Goal: Find contact information: Obtain details needed to contact an individual or organization

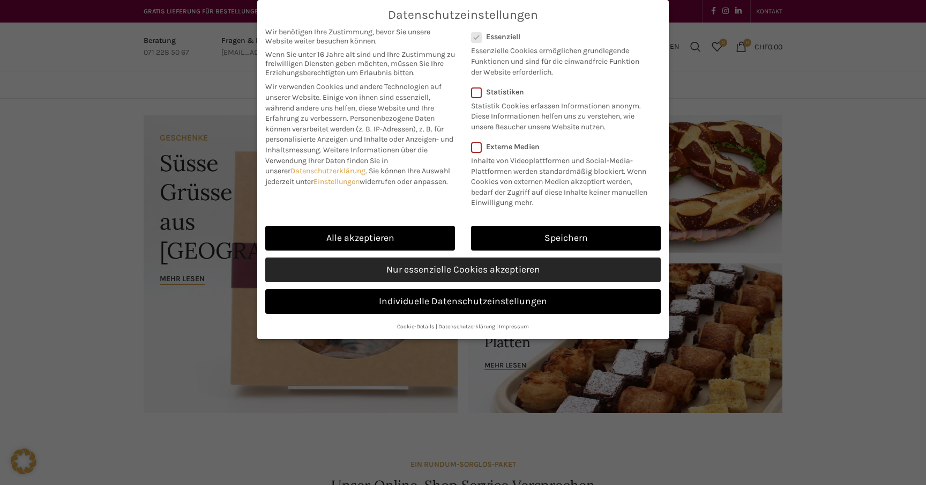
click at [462, 271] on link "Nur essenzielle Cookies akzeptieren" at bounding box center [463, 269] width 396 height 25
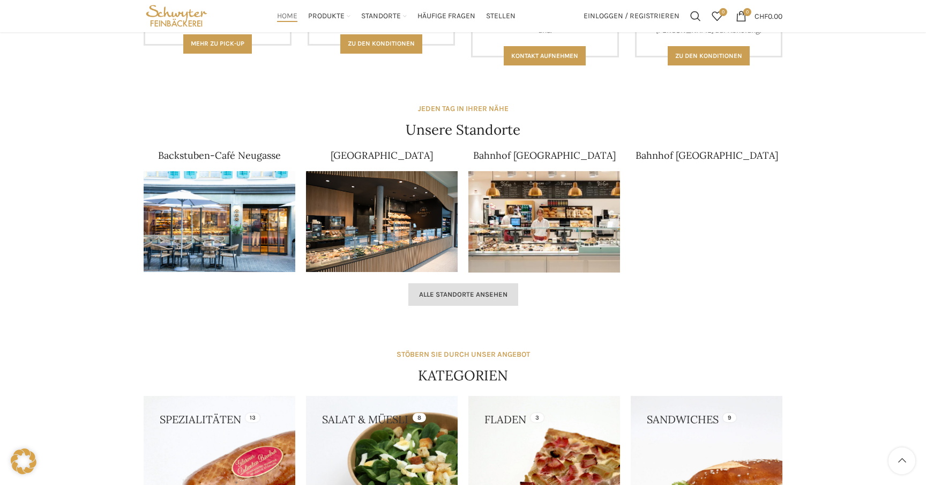
scroll to position [1088, 0]
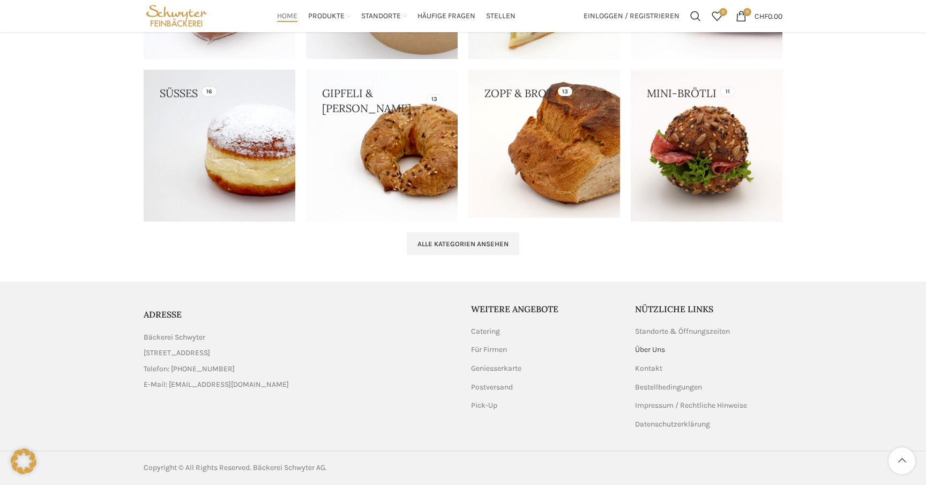
click at [644, 347] on link "Über Uns" at bounding box center [650, 349] width 31 height 11
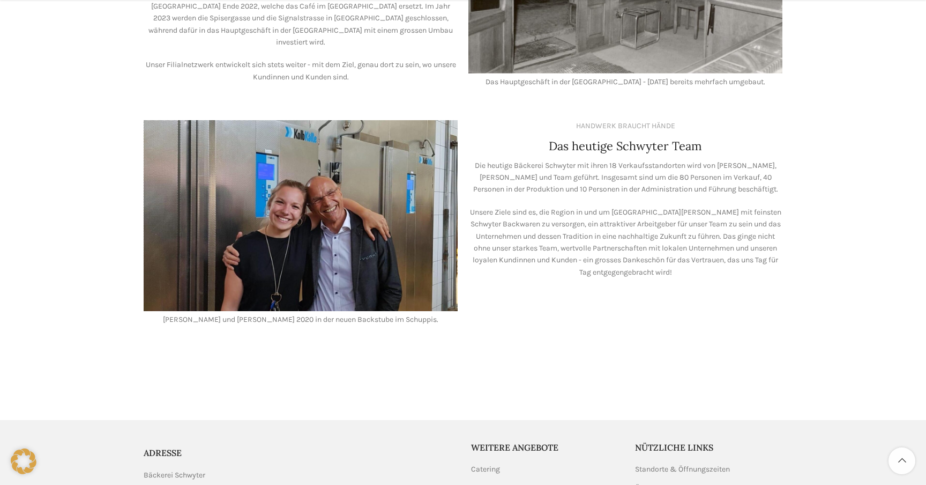
scroll to position [861, 0]
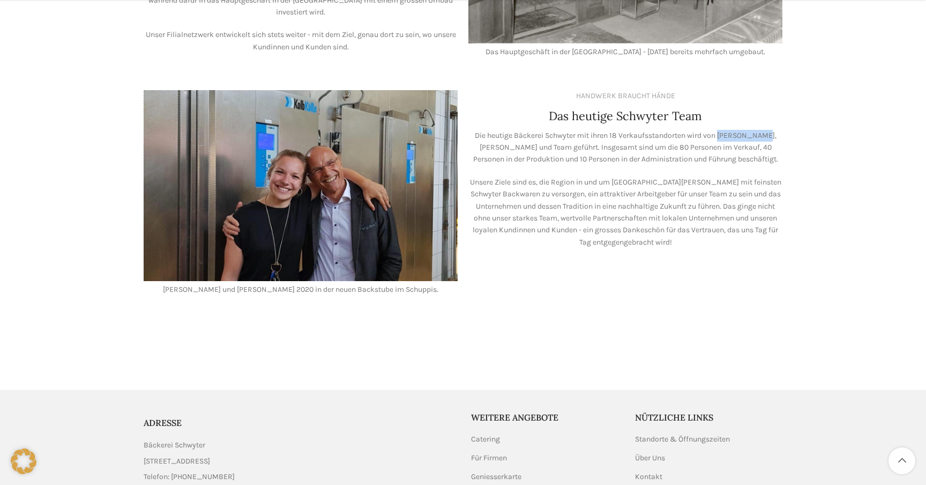
drag, startPoint x: 719, startPoint y: 125, endPoint x: 758, endPoint y: 125, distance: 38.6
click at [758, 130] on p "Die heutige Bäckerei Schwyter mit ihren 18 Verkaufsstandorten wird von Lea Stöc…" at bounding box center [626, 148] width 314 height 36
click at [746, 130] on p "Die heutige Bäckerei Schwyter mit ihren 18 Verkaufsstandorten wird von Lea Stöc…" at bounding box center [626, 148] width 314 height 36
drag, startPoint x: 720, startPoint y: 124, endPoint x: 756, endPoint y: 123, distance: 36.0
click at [756, 130] on p "Die heutige Bäckerei Schwyter mit ihren 18 Verkaufsstandorten wird von Lea Stöc…" at bounding box center [626, 148] width 314 height 36
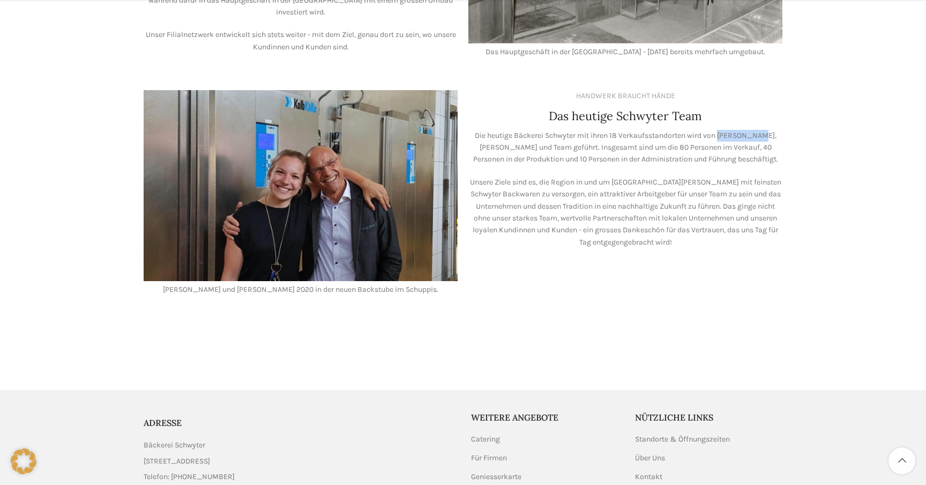
copy p "[PERSON_NAME]"
drag, startPoint x: 760, startPoint y: 124, endPoint x: 498, endPoint y: 139, distance: 262.0
click at [498, 139] on p "Die heutige Bäckerei Schwyter mit ihren 18 Verkaufsstandorten wird von Lea Stöc…" at bounding box center [626, 148] width 314 height 36
copy p "Diana Seifert"
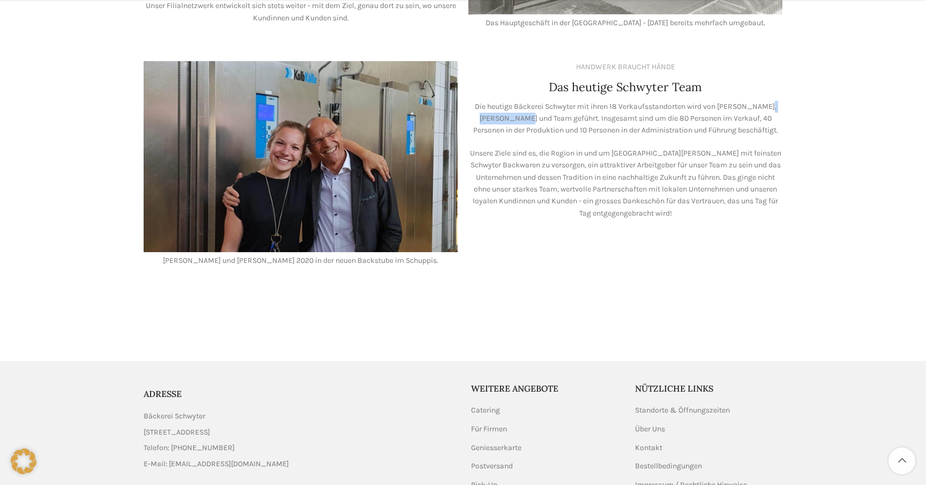
scroll to position [957, 0]
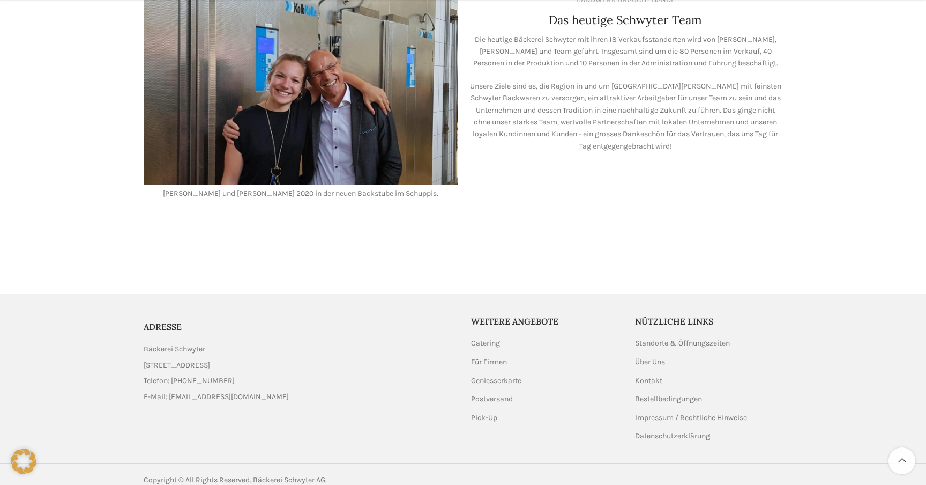
click at [655, 399] on ul "Standorte & Öffnungszeiten Über Uns Kontakt Bestellbedingungen Impressum / Rech…" at bounding box center [709, 389] width 148 height 103
click at [652, 412] on link "Impressum / Rechtliche Hinweise" at bounding box center [691, 417] width 113 height 11
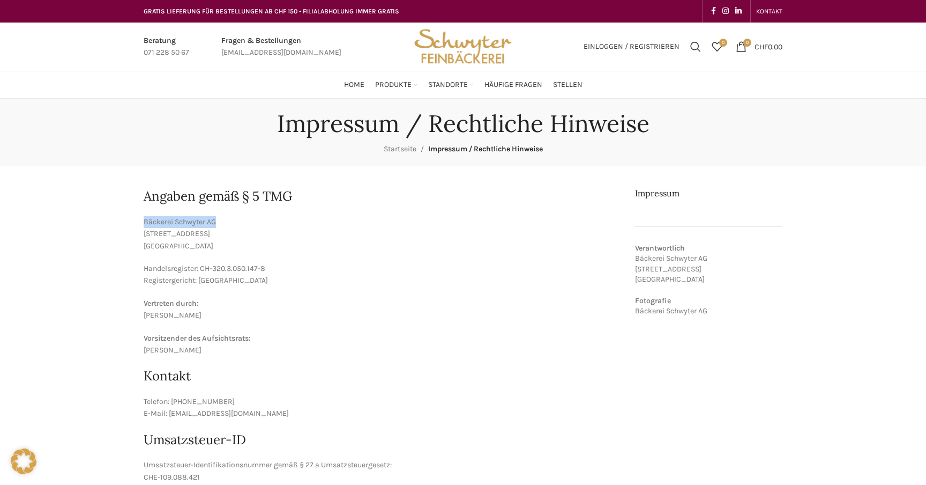
drag, startPoint x: 144, startPoint y: 222, endPoint x: 228, endPoint y: 225, distance: 84.7
click at [228, 225] on p "Bäckerei Schwyter AG [STREET_ADDRESS]" at bounding box center [381, 234] width 475 height 36
copy p "Bäckerei Schwyter AG"
click at [181, 234] on p "Bäckerei Schwyter AG [STREET_ADDRESS]" at bounding box center [381, 234] width 475 height 36
drag, startPoint x: 145, startPoint y: 220, endPoint x: 202, endPoint y: 242, distance: 60.7
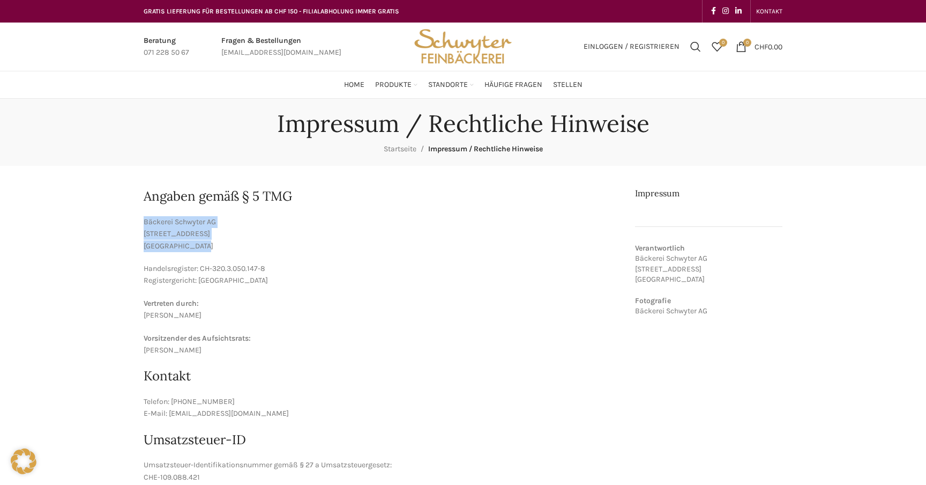
click at [202, 242] on p "Bäckerei Schwyter AG [STREET_ADDRESS]" at bounding box center [381, 234] width 475 height 36
copy p "Bäckerei Schwyter AG [STREET_ADDRESS]"
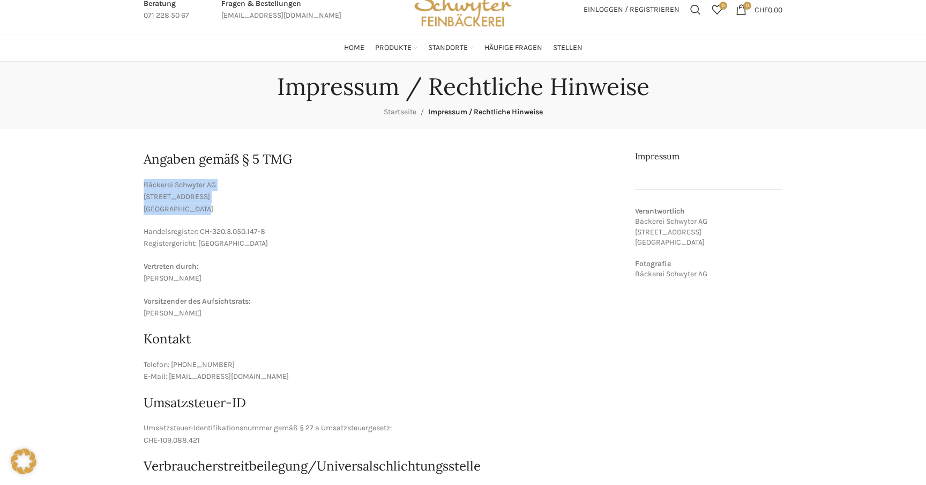
scroll to position [44, 0]
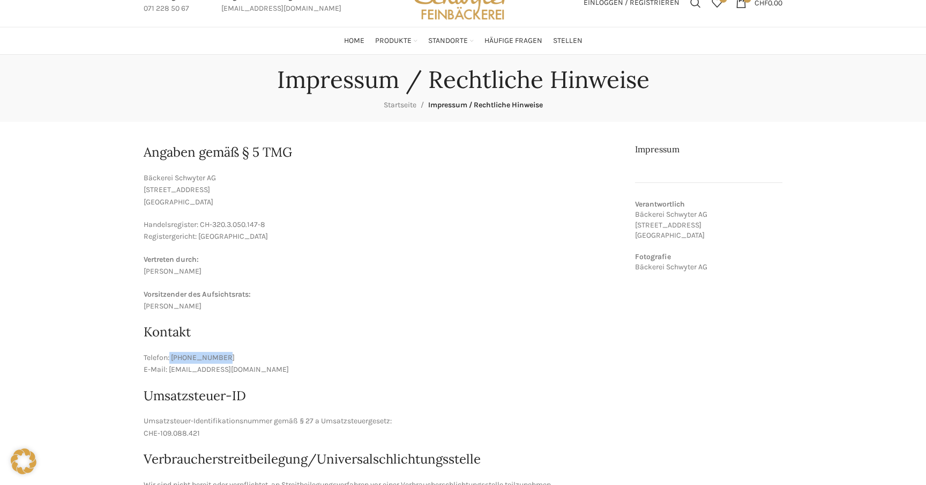
drag, startPoint x: 221, startPoint y: 356, endPoint x: 169, endPoint y: 356, distance: 52.0
click at [169, 356] on p "Telefon: [PHONE_NUMBER] E-Mail: [EMAIL_ADDRESS][DOMAIN_NAME]" at bounding box center [381, 364] width 475 height 24
copy p "071 228 50 60"
drag, startPoint x: 270, startPoint y: 371, endPoint x: 169, endPoint y: 374, distance: 100.3
click at [169, 374] on p "Telefon: [PHONE_NUMBER] E-Mail: [EMAIL_ADDRESS][DOMAIN_NAME]" at bounding box center [381, 364] width 475 height 24
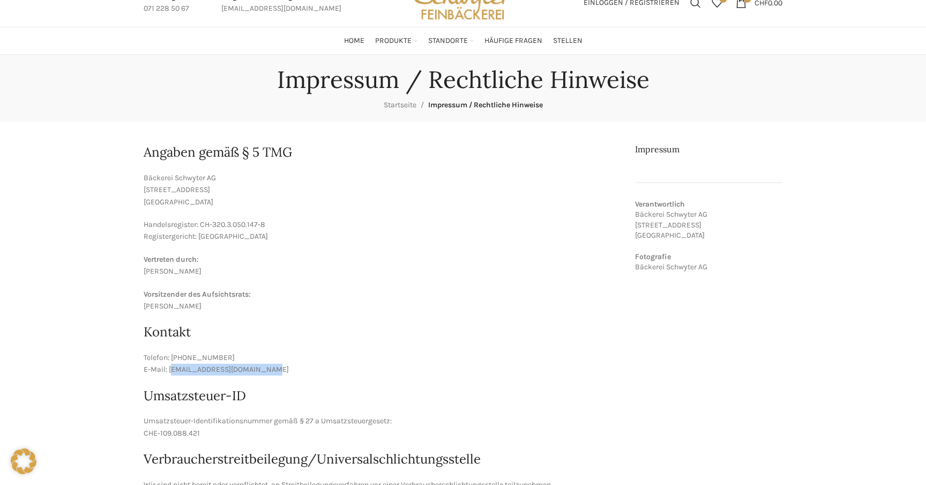
copy p "[EMAIL_ADDRESS][DOMAIN_NAME]"
